Goal: Information Seeking & Learning: Learn about a topic

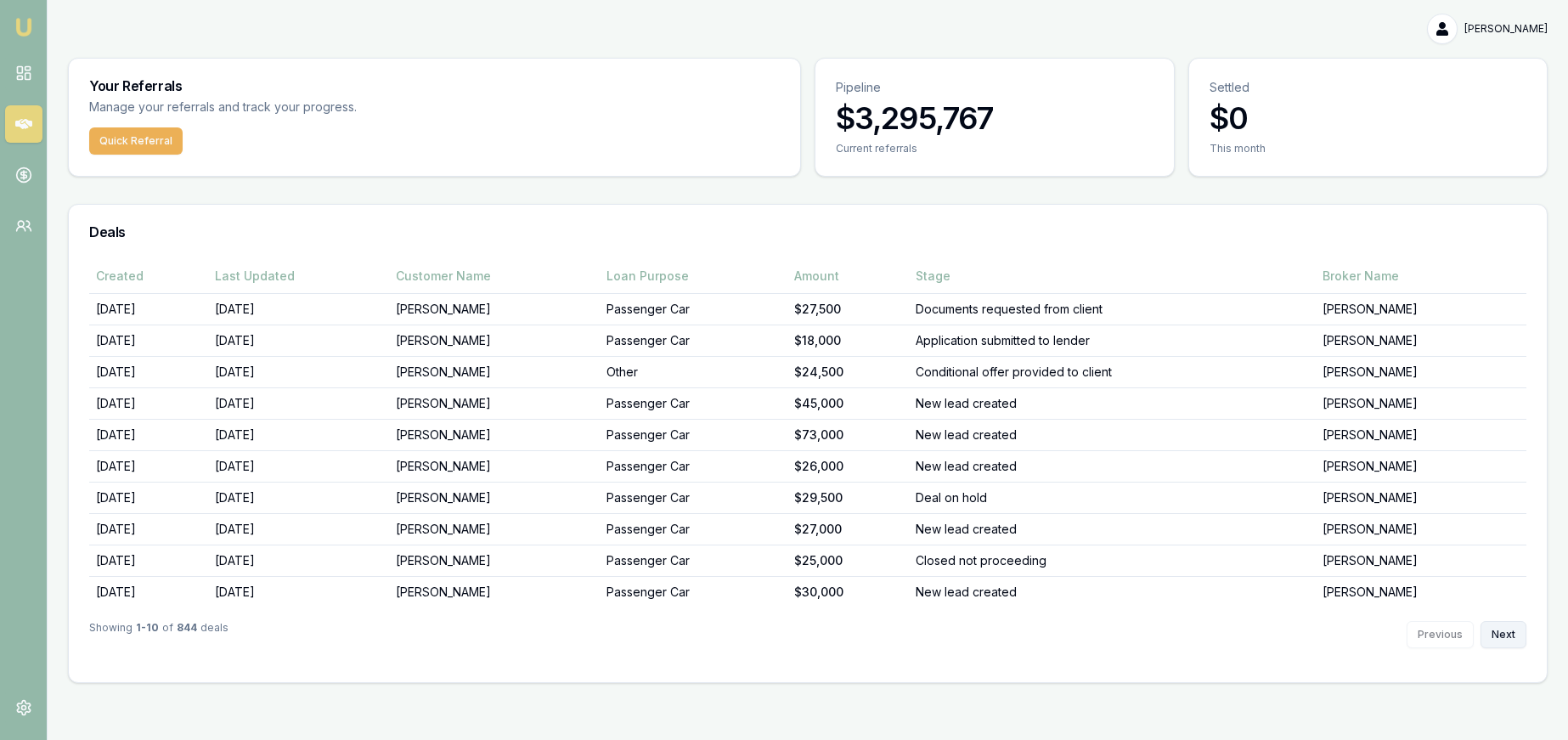
click at [1501, 629] on button "Next" at bounding box center [1503, 635] width 46 height 27
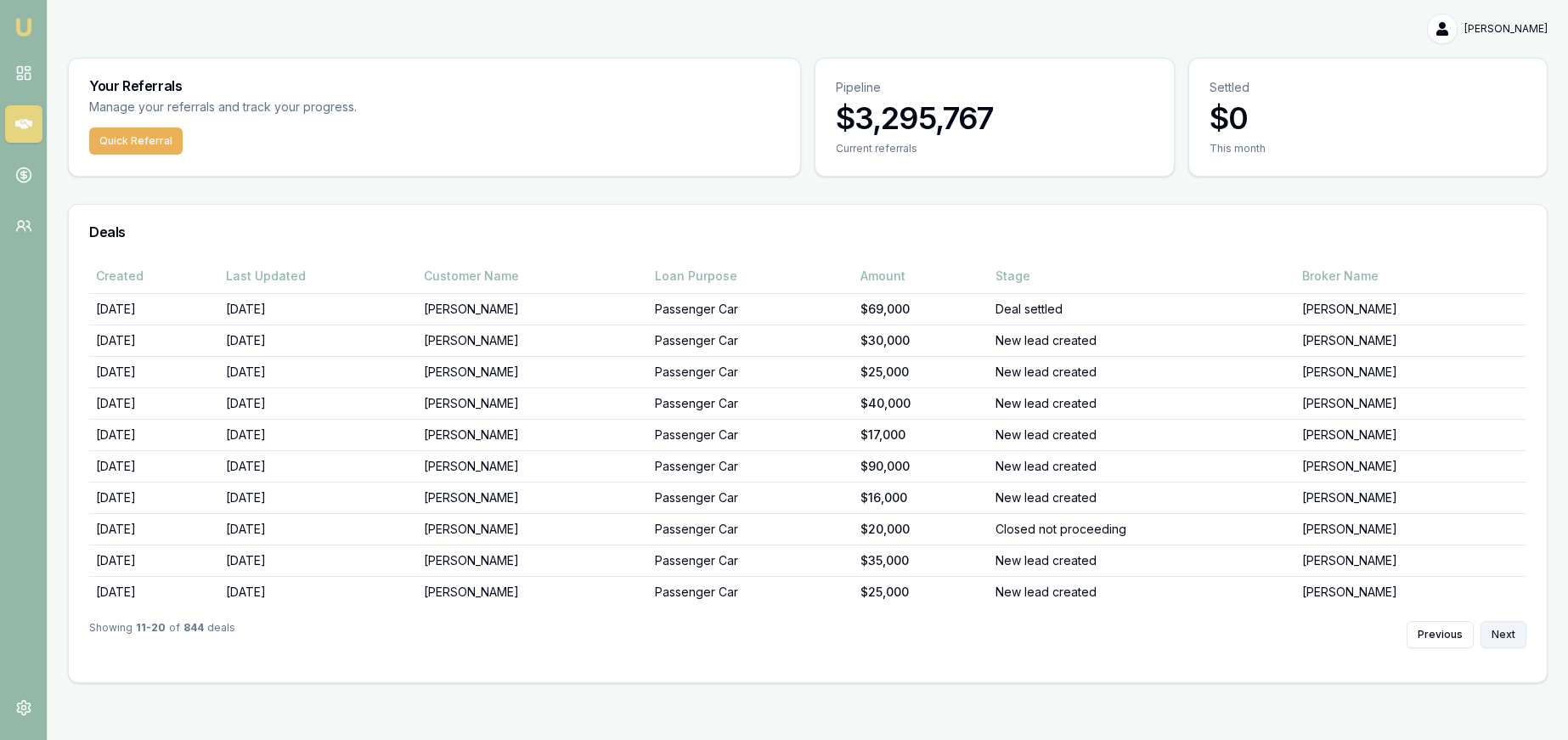
click at [1501, 629] on button "Next" at bounding box center [1503, 635] width 46 height 27
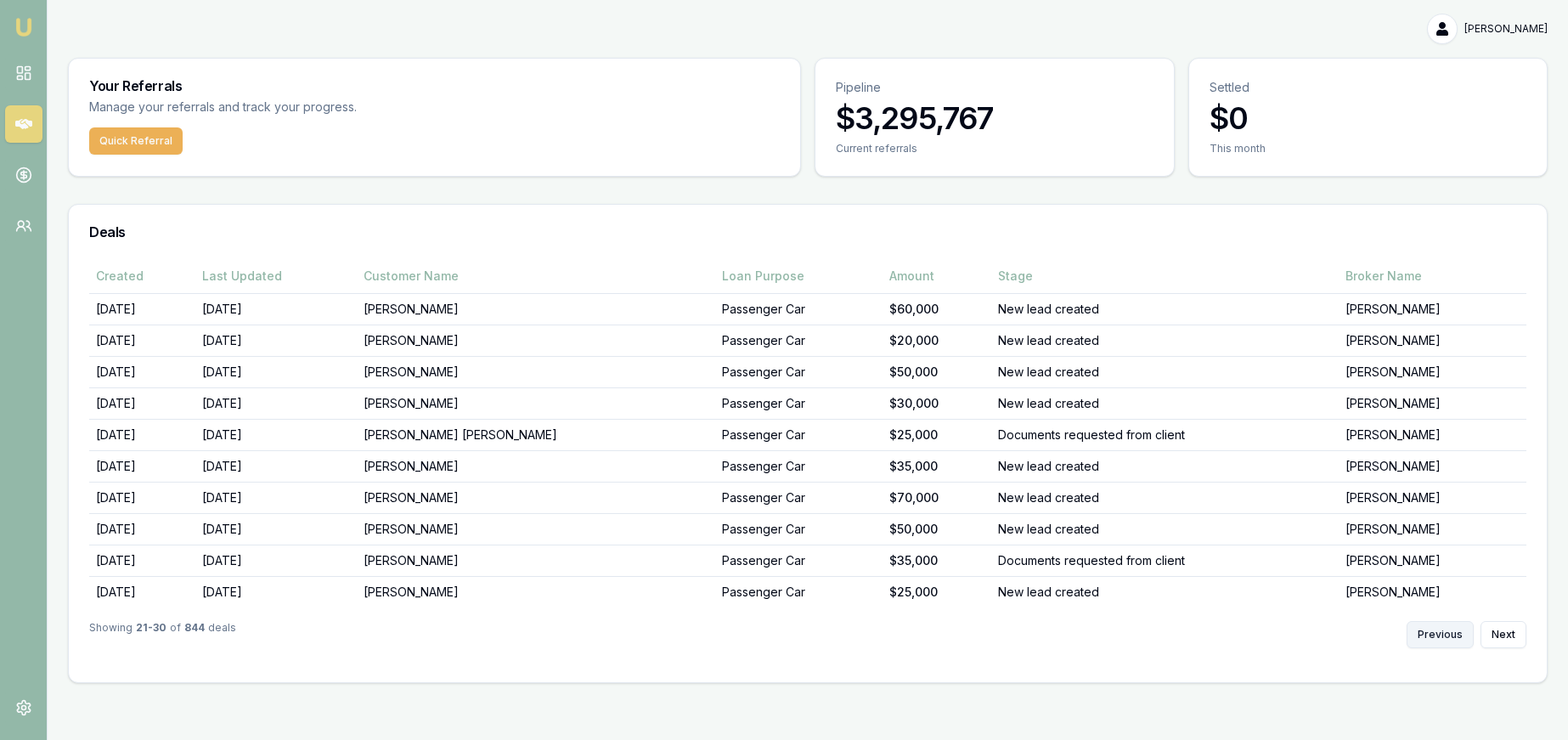
click at [1427, 634] on button "Previous" at bounding box center [1439, 635] width 67 height 27
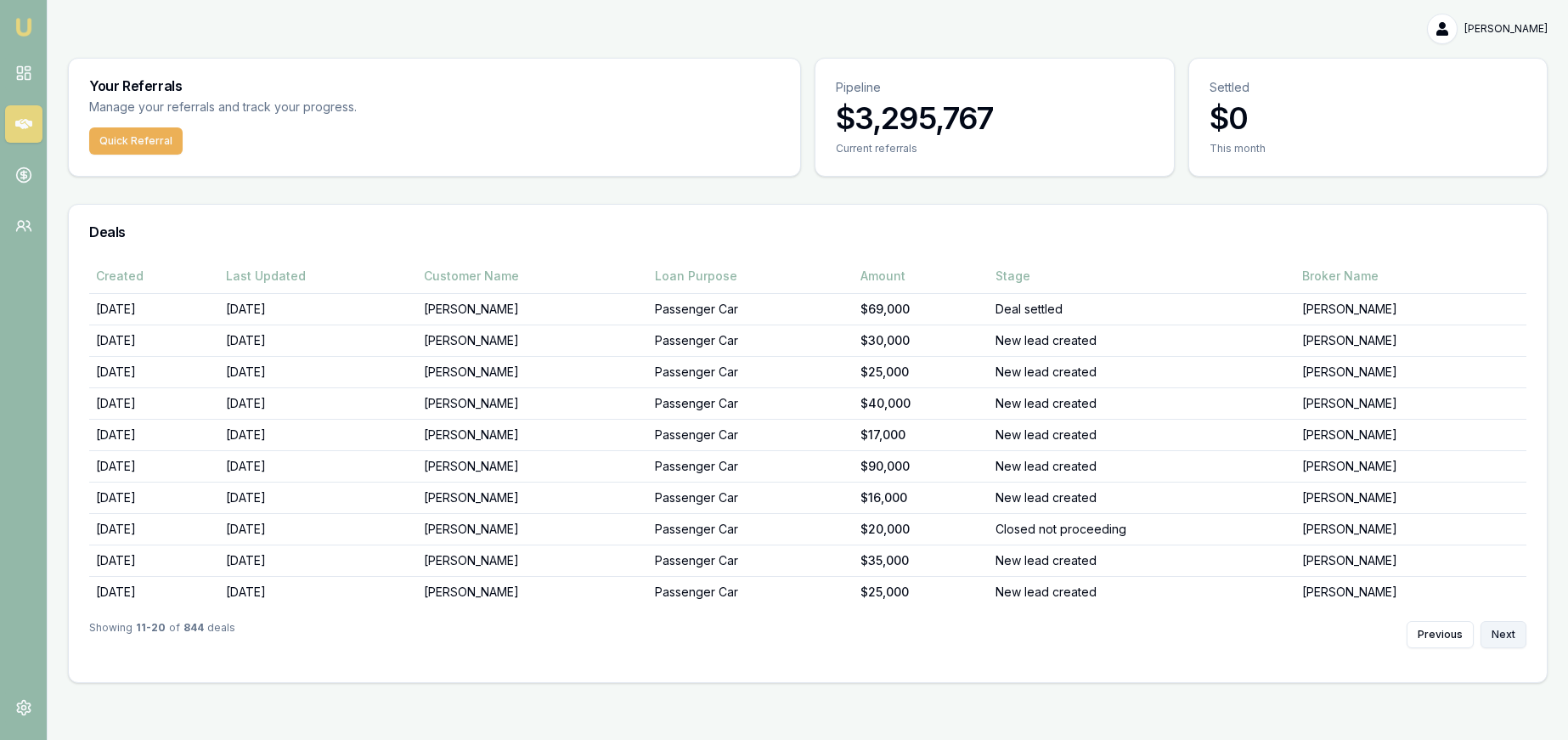
click at [1508, 631] on button "Next" at bounding box center [1503, 635] width 46 height 27
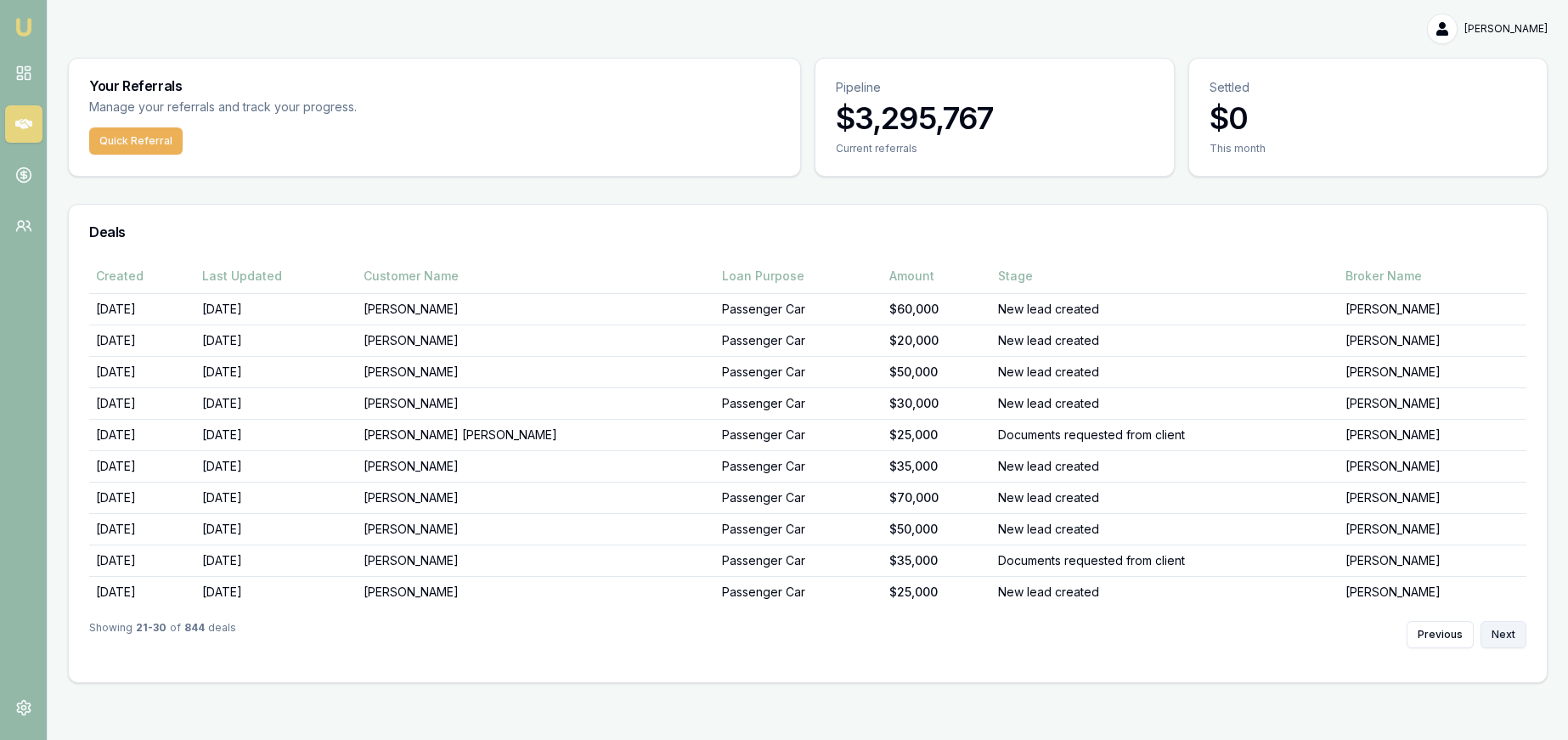
click at [1508, 631] on button "Next" at bounding box center [1503, 635] width 46 height 27
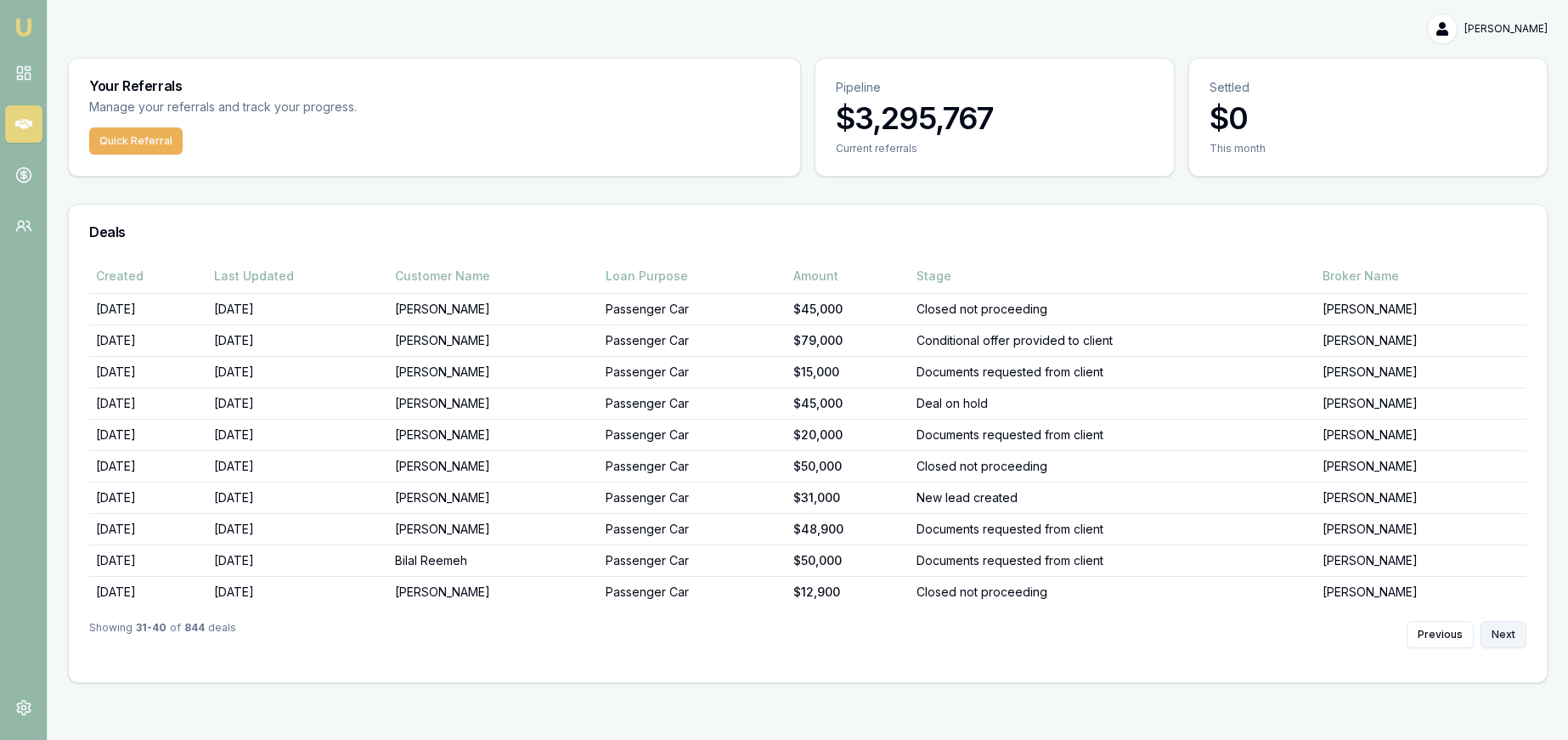
click at [1508, 631] on button "Next" at bounding box center [1503, 635] width 46 height 27
